Goal: Feedback & Contribution: Submit feedback/report problem

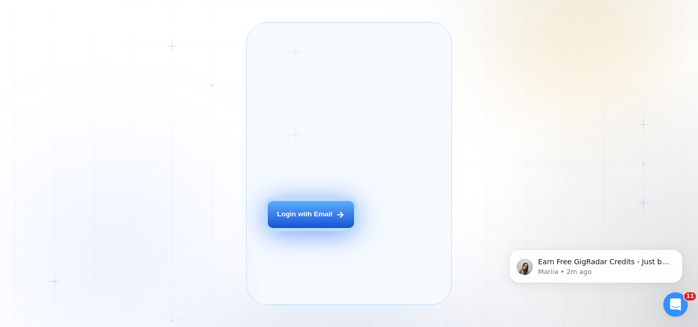
click at [311, 228] on button "Login with Email" at bounding box center [311, 214] width 86 height 27
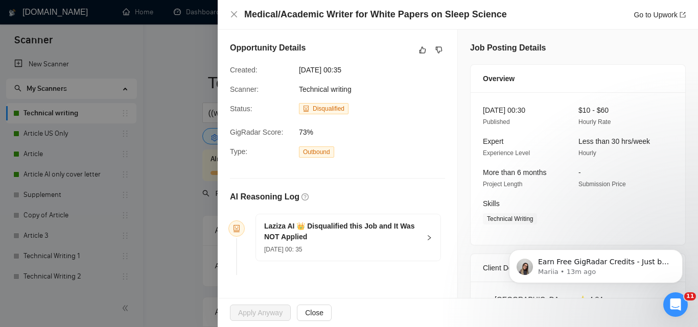
drag, startPoint x: 187, startPoint y: 276, endPoint x: 248, endPoint y: 302, distance: 66.1
click at [248, 302] on body "Scanner New Scanner My Scanners Technical writing Article US Only Article Artic…" at bounding box center [345, 163] width 690 height 327
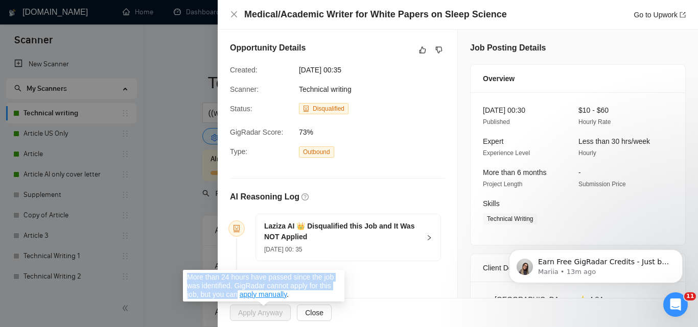
drag, startPoint x: 238, startPoint y: 296, endPoint x: 185, endPoint y: 276, distance: 56.7
click at [185, 276] on div "More than 24 hours have passed since the job was identified. GigRadar cannot ap…" at bounding box center [263, 286] width 161 height 32
drag, startPoint x: 292, startPoint y: 296, endPoint x: 186, endPoint y: 277, distance: 107.9
click at [186, 277] on div "More than 24 hours have passed since the job was identified. GigRadar cannot ap…" at bounding box center [263, 286] width 161 height 32
copy span "More than 24 hours have passed since the job was identified. GigRadar cannot ap…"
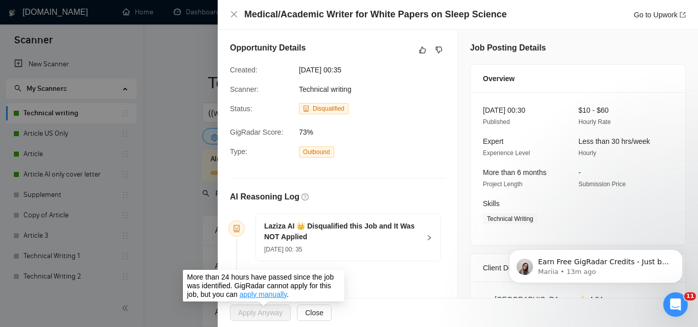
click at [258, 312] on span "Apply Anyway" at bounding box center [263, 313] width 67 height 16
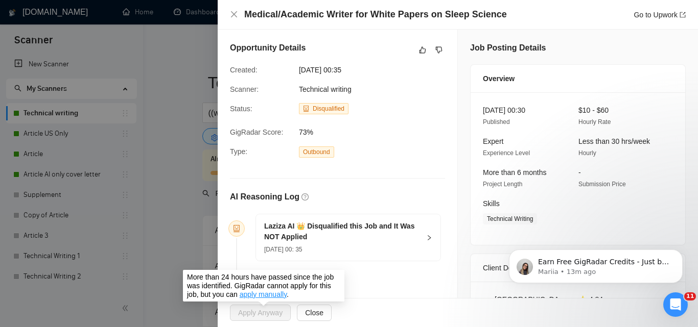
click at [258, 312] on span "Apply Anyway" at bounding box center [263, 313] width 67 height 16
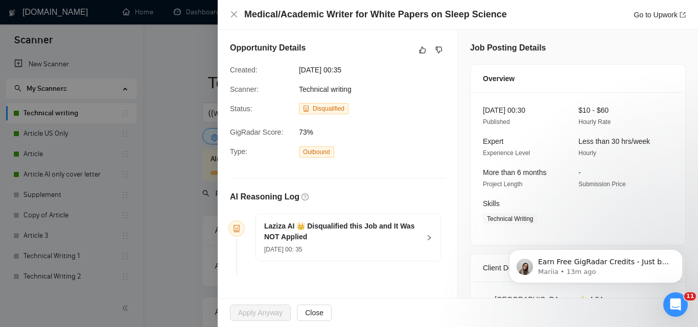
click at [363, 16] on h4 "Medical/Academic Writer for White Papers on Sleep Science" at bounding box center [375, 14] width 262 height 13
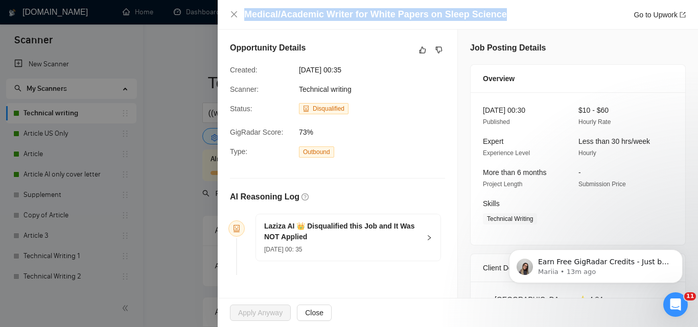
click at [363, 16] on h4 "Medical/Academic Writer for White Papers on Sleep Science" at bounding box center [375, 14] width 262 height 13
copy h4 "Medical/Academic Writer for White Papers on Sleep Science"
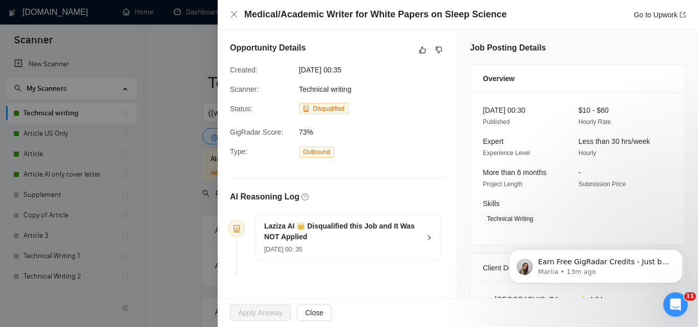
click at [227, 15] on div "Medical/Academic Writer for White Papers on Sleep Science Go to Upwork" at bounding box center [458, 15] width 480 height 30
click at [235, 13] on icon "close" at bounding box center [234, 14] width 6 height 6
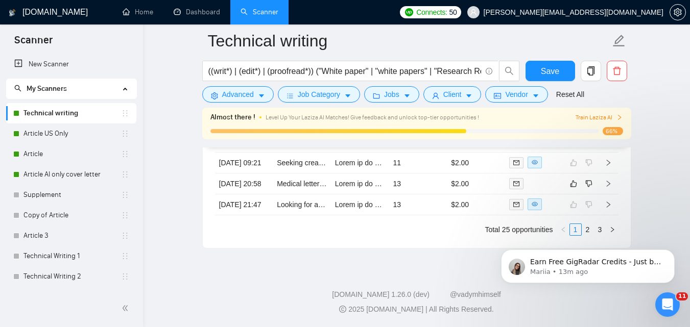
scroll to position [2912, 0]
click at [674, 254] on icon "Dismiss notification" at bounding box center [672, 253] width 6 height 6
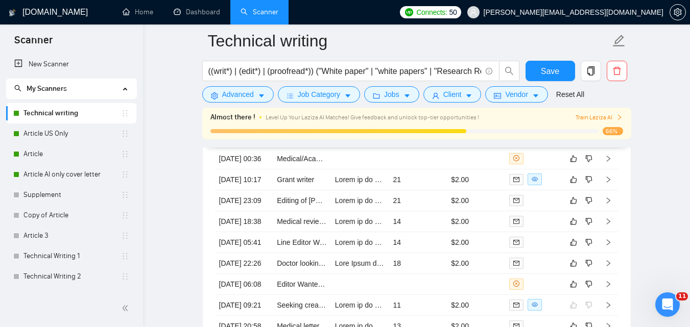
scroll to position [2634, 0]
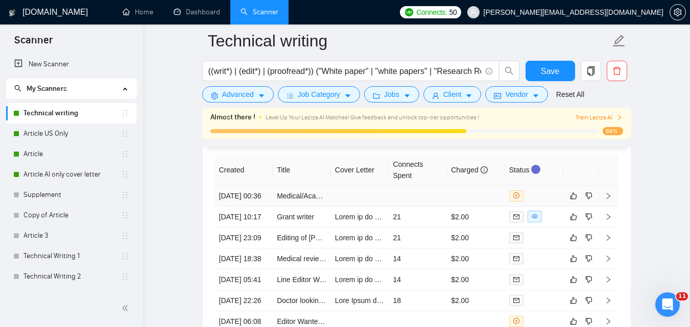
click at [610, 199] on icon "right" at bounding box center [608, 196] width 4 height 6
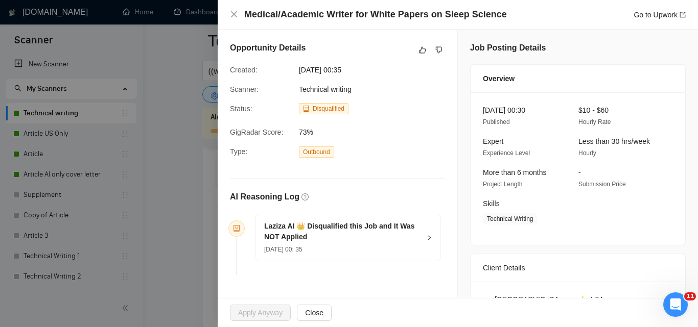
click at [179, 239] on div at bounding box center [349, 163] width 698 height 327
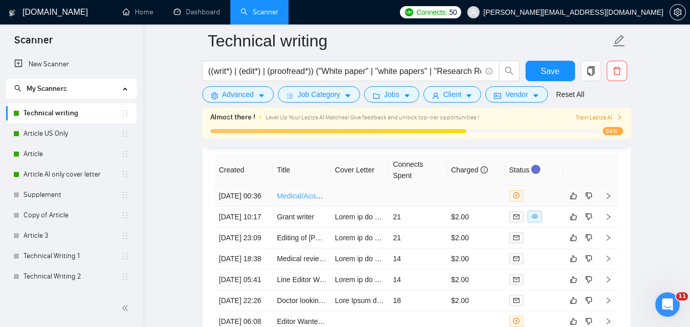
click at [318, 198] on link "Medical/Academic Writer for White Papers on Sleep Science" at bounding box center [373, 196] width 192 height 8
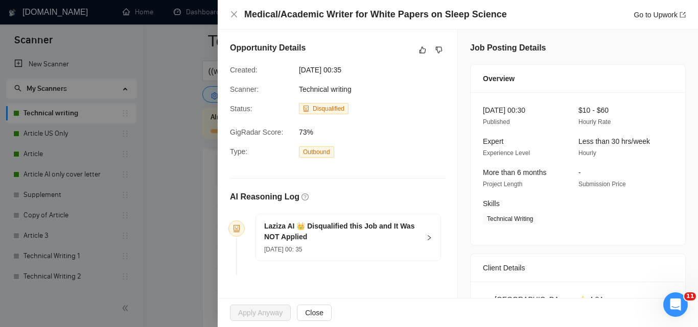
click at [196, 151] on div at bounding box center [349, 163] width 698 height 327
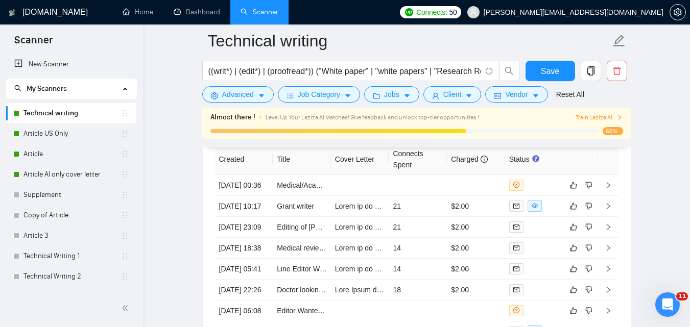
scroll to position [2639, 0]
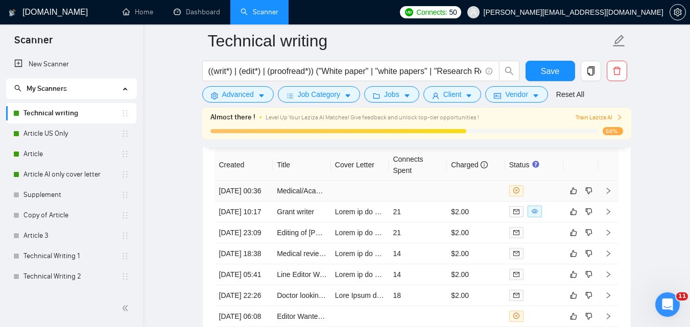
click at [313, 202] on td "Medical/Academic Writer for White Papers on Sleep Science" at bounding box center [302, 191] width 58 height 21
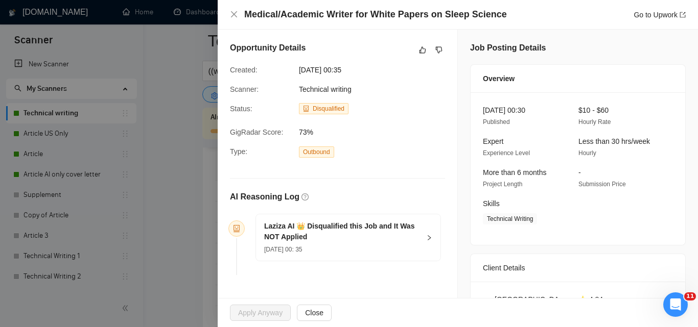
click at [195, 189] on div at bounding box center [349, 163] width 698 height 327
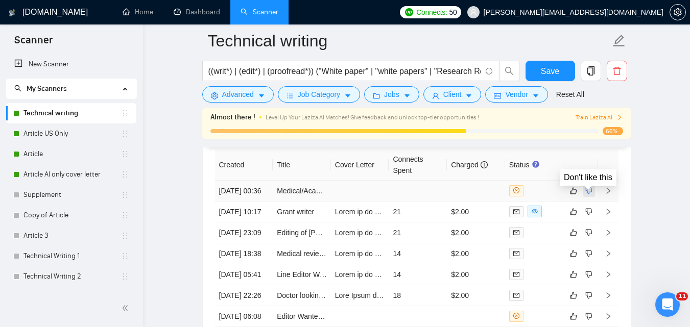
click at [587, 194] on icon "dislike" at bounding box center [588, 190] width 7 height 7
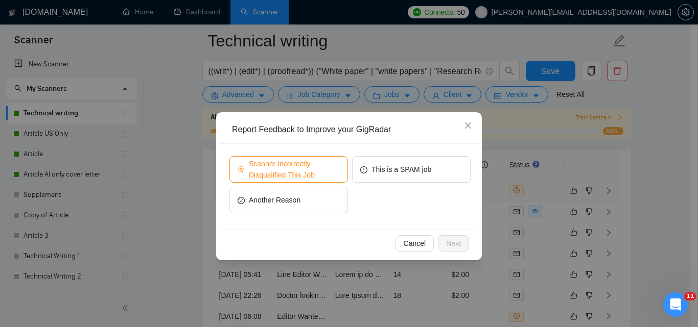
click at [317, 172] on span "Scanner Incorrectly Disqualified This Job" at bounding box center [294, 169] width 91 height 22
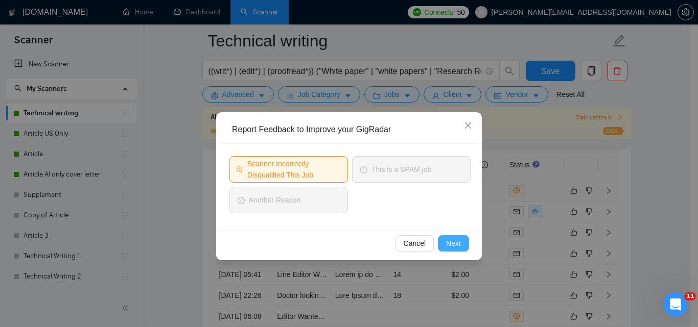
click at [458, 245] on span "Next" at bounding box center [453, 243] width 15 height 11
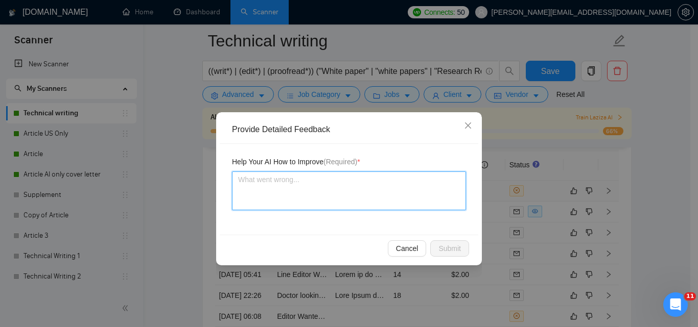
click at [354, 183] on textarea at bounding box center [349, 191] width 234 height 39
type textarea "T"
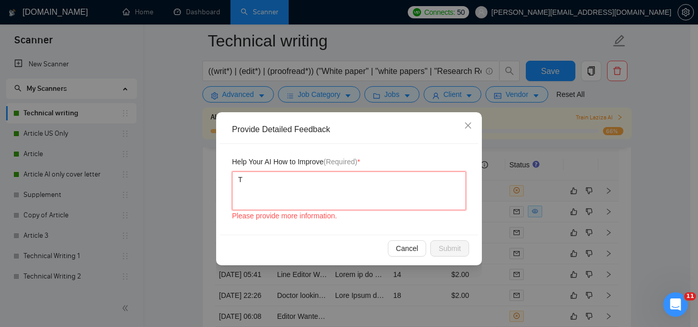
type textarea "Th"
type textarea "Thi"
type textarea "This"
type textarea "This j"
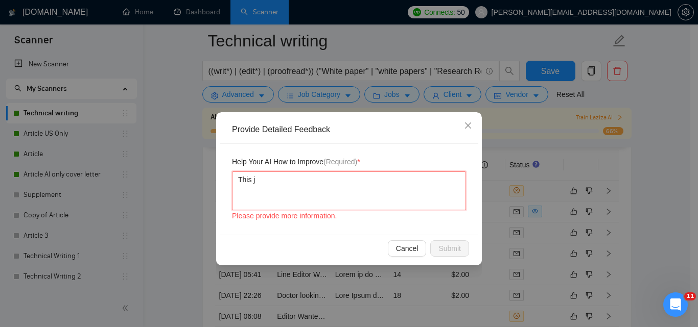
type textarea "This jo"
type textarea "This job"
type textarea "This job m"
type textarea "This job mus"
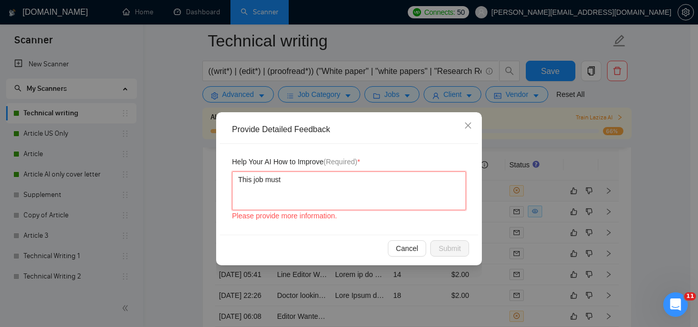
type textarea "This job must"
type textarea "This job must h"
type textarea "This job must hac"
type textarea "This job must hace"
type textarea "This job must hace="
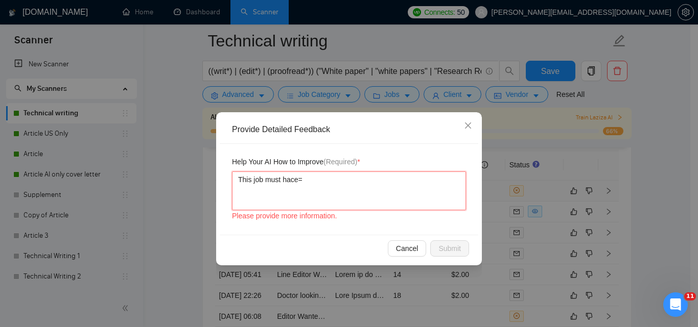
type textarea "This job must hace"
type textarea "This job must hac"
type textarea "This job must ha"
type textarea "This job must have"
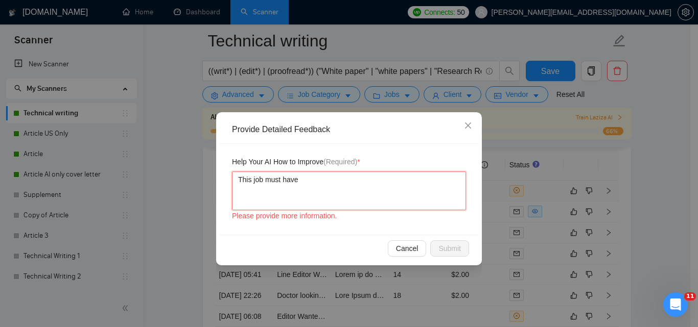
type textarea "This job must have b"
type textarea "This job must have be"
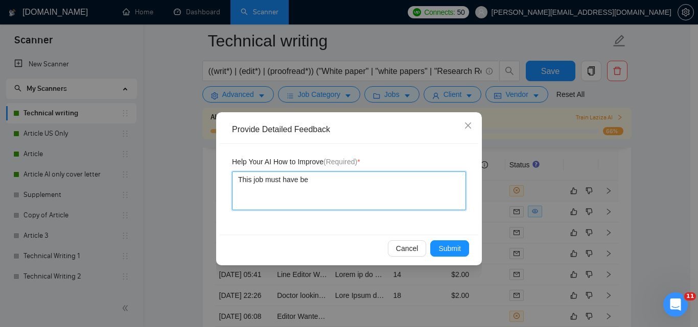
type textarea "This job must have bee"
type textarea "This job must have been"
type textarea "This job must have been a"
type textarea "This job must have been ap"
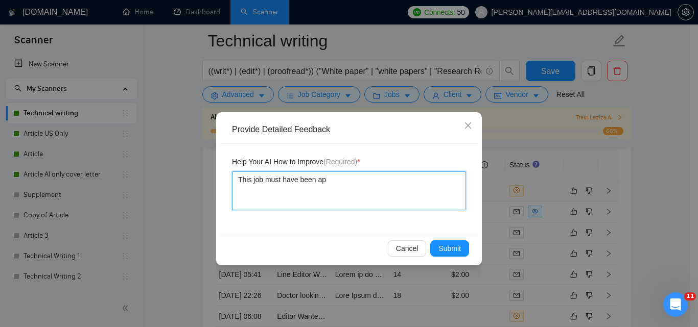
type textarea "This job must have been app"
type textarea "This job must have been appl"
type textarea "This job must have been appli"
type textarea "This job must have been applie"
type textarea "This job must have been applied"
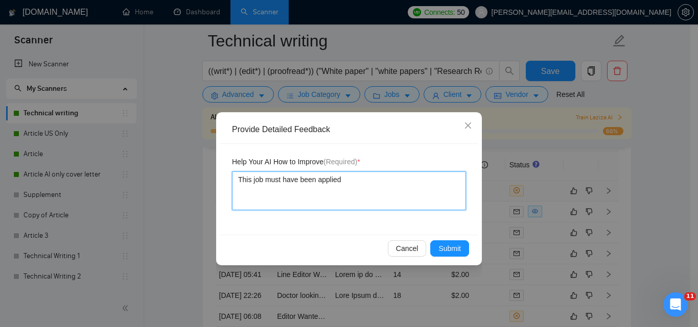
type textarea "This job must have been applied"
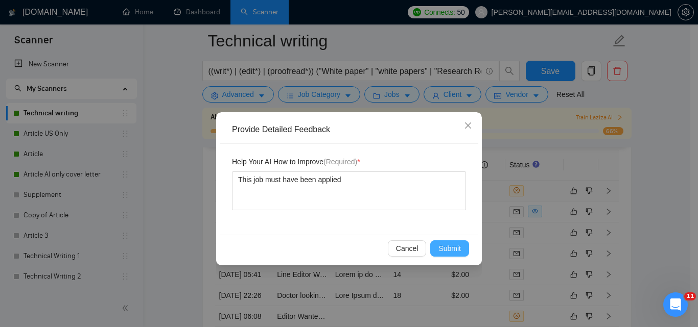
click at [443, 252] on span "Submit" at bounding box center [449, 248] width 22 height 11
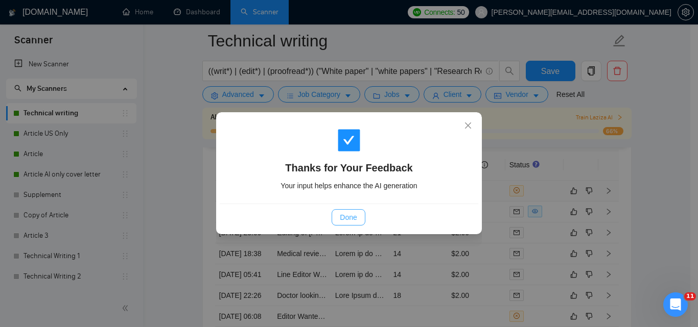
click at [350, 219] on span "Done" at bounding box center [348, 217] width 17 height 11
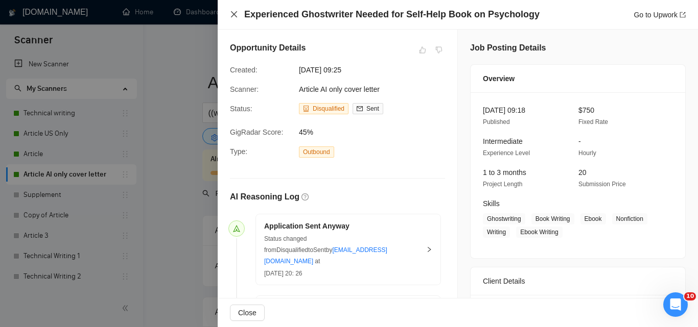
click at [233, 12] on icon "close" at bounding box center [234, 14] width 8 height 8
